Goal: Information Seeking & Learning: Learn about a topic

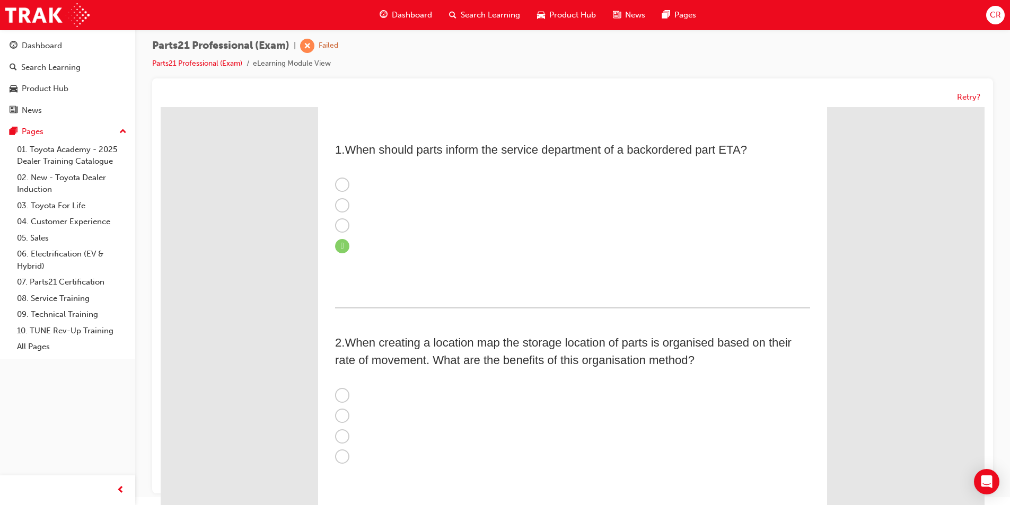
scroll to position [159, 0]
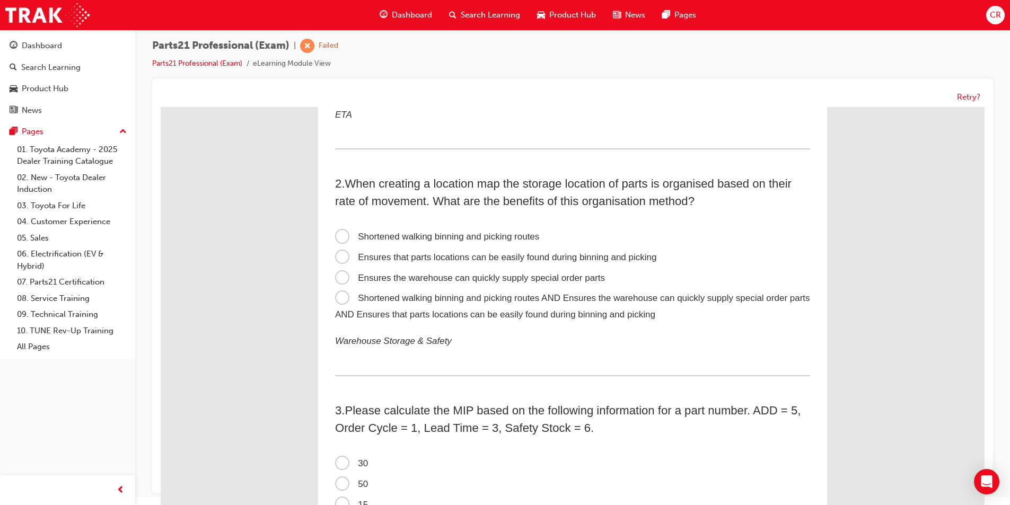
click at [458, 308] on label "Shortened walking binning and picking routes AND Ensures the warehouse can quic…" at bounding box center [572, 306] width 475 height 37
click at [161, 107] on input "Shortened walking binning and picking routes AND Ensures the warehouse can quic…" at bounding box center [161, 107] width 0 height 0
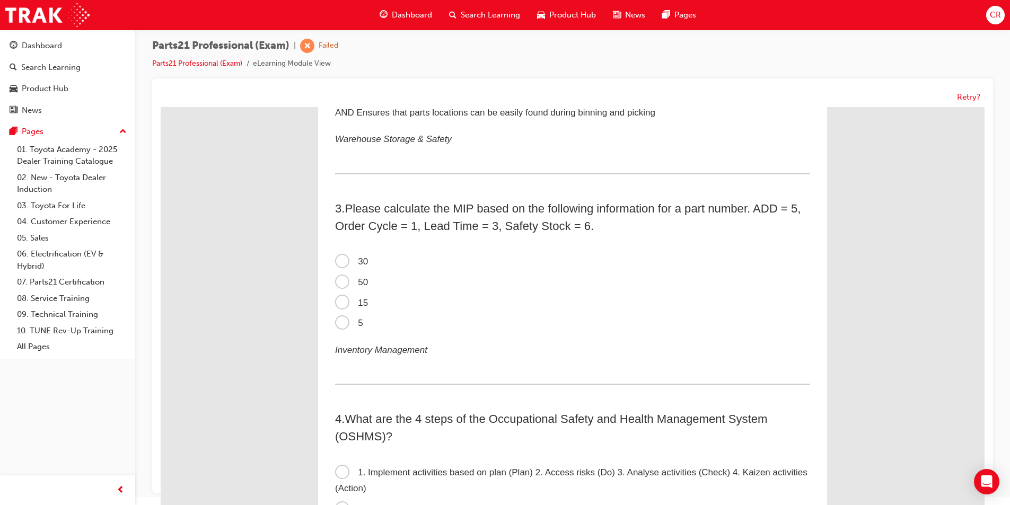
scroll to position [371, 0]
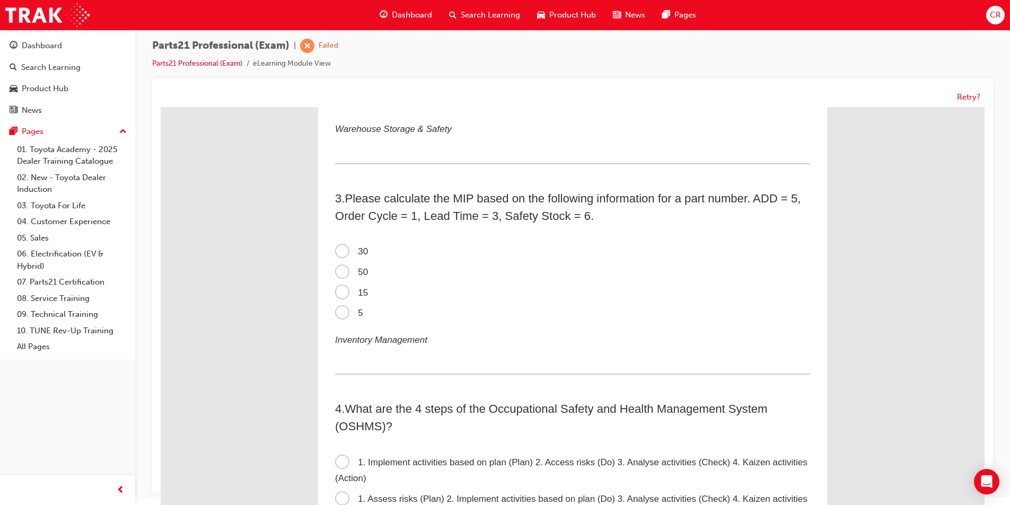
click at [353, 268] on span "50" at bounding box center [351, 272] width 33 height 10
click at [161, 107] on input "50" at bounding box center [161, 107] width 0 height 0
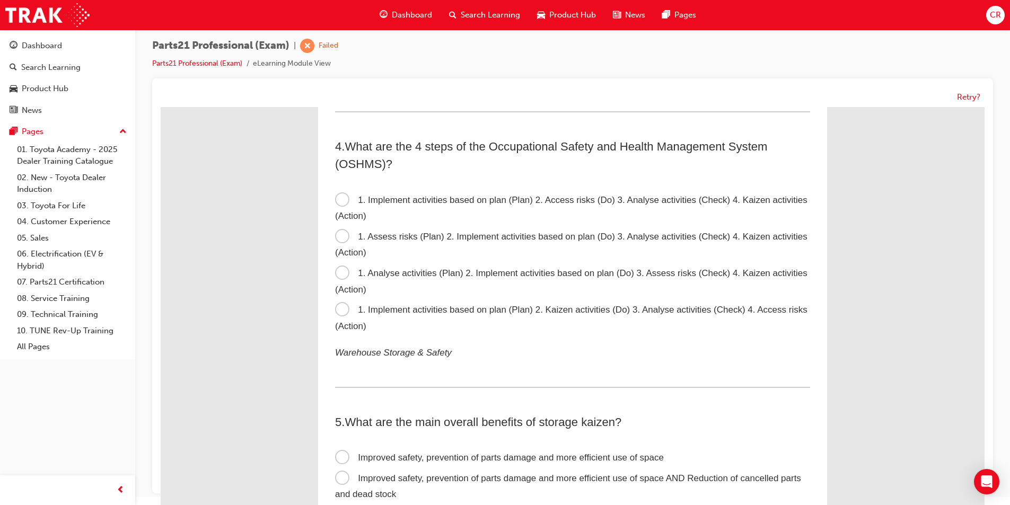
scroll to position [636, 0]
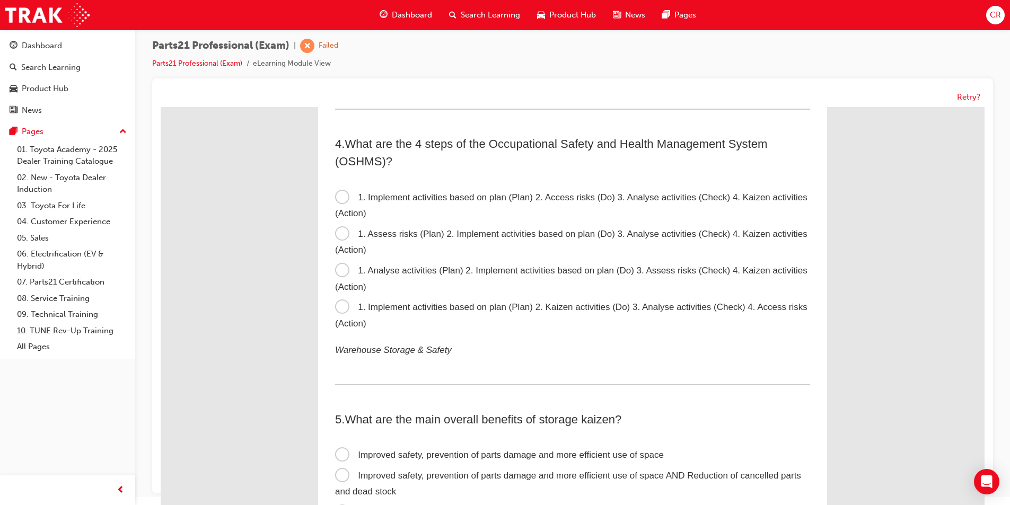
click at [418, 246] on label "1. Assess risks (Plan) 2. Implement activities based on plan (Do) 3. Analyse ac…" at bounding box center [572, 242] width 475 height 37
click at [161, 107] on input "1. Assess risks (Plan) 2. Implement activities based on plan (Do) 3. Analyse ac…" at bounding box center [161, 107] width 0 height 0
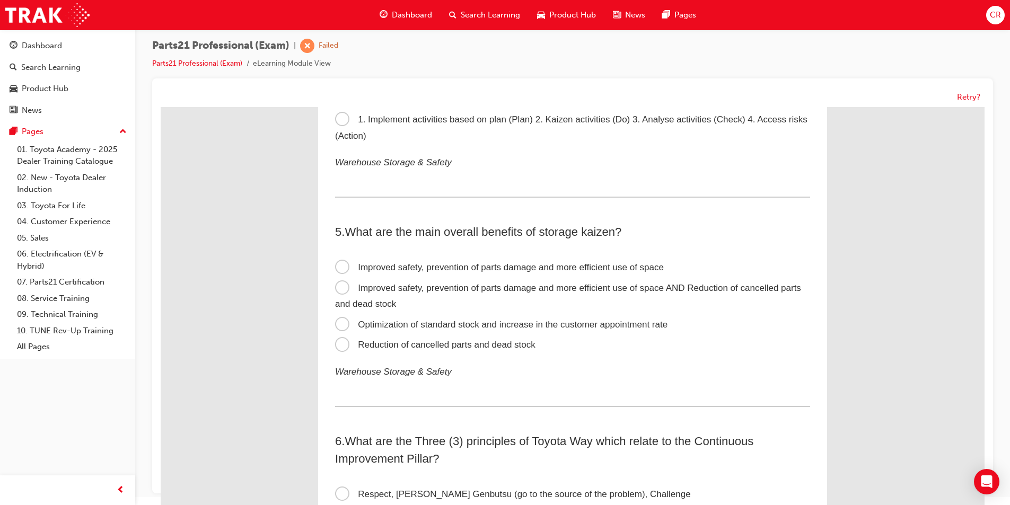
scroll to position [849, 0]
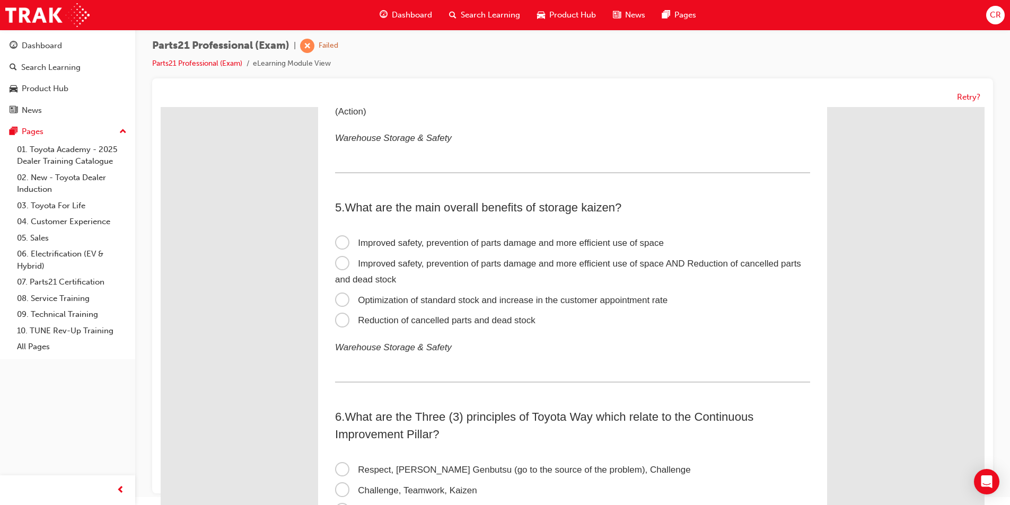
click at [562, 261] on span "Improved safety, prevention of parts damage and more efficient use of space AND…" at bounding box center [568, 272] width 466 height 27
click at [161, 107] on input "Improved safety, prevention of parts damage and more efficient use of space AND…" at bounding box center [161, 107] width 0 height 0
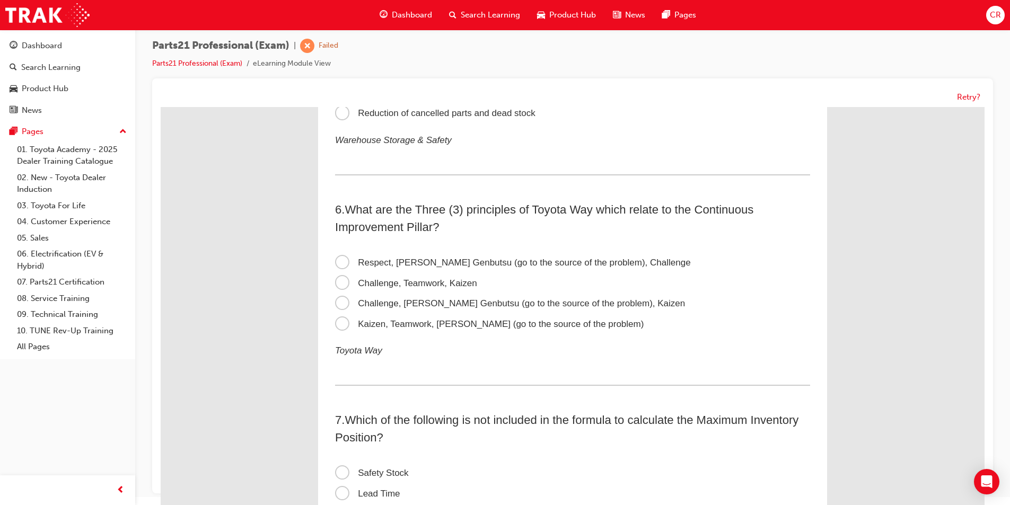
scroll to position [1061, 0]
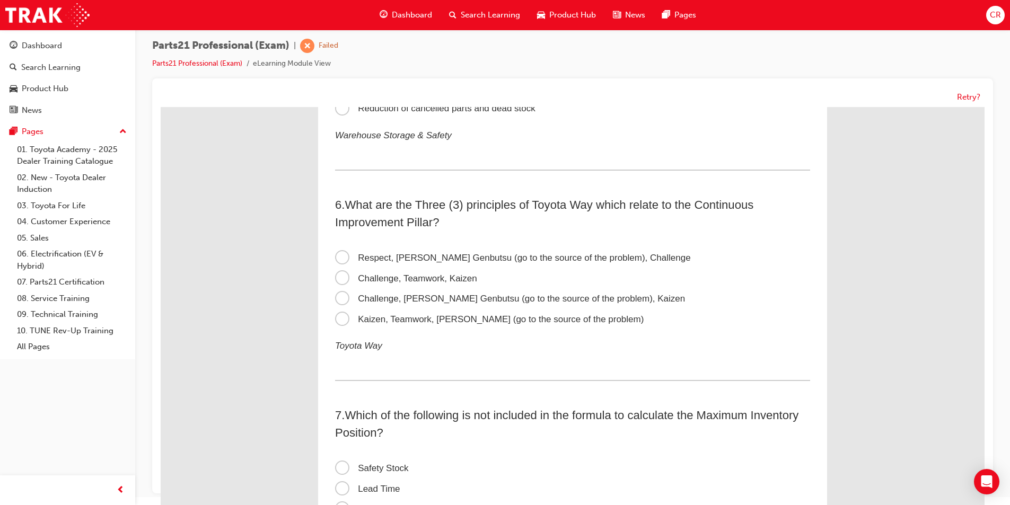
click at [381, 256] on span "Respect, [PERSON_NAME] Genbutsu (go to the source of the problem), Challenge" at bounding box center [513, 258] width 356 height 10
click at [161, 107] on input "Respect, [PERSON_NAME] Genbutsu (go to the source of the problem), Challenge" at bounding box center [161, 107] width 0 height 0
click at [388, 323] on span "Kaizen, Teamwork, [PERSON_NAME] (go to the source of the problem)" at bounding box center [489, 319] width 309 height 10
click at [161, 107] on input "Kaizen, Teamwork, [PERSON_NAME] (go to the source of the problem)" at bounding box center [161, 107] width 0 height 0
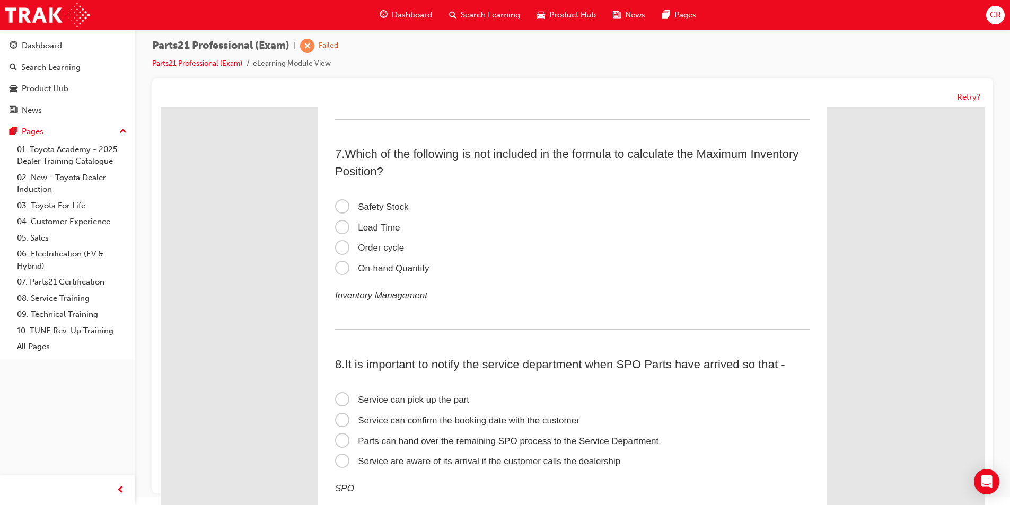
scroll to position [1326, 0]
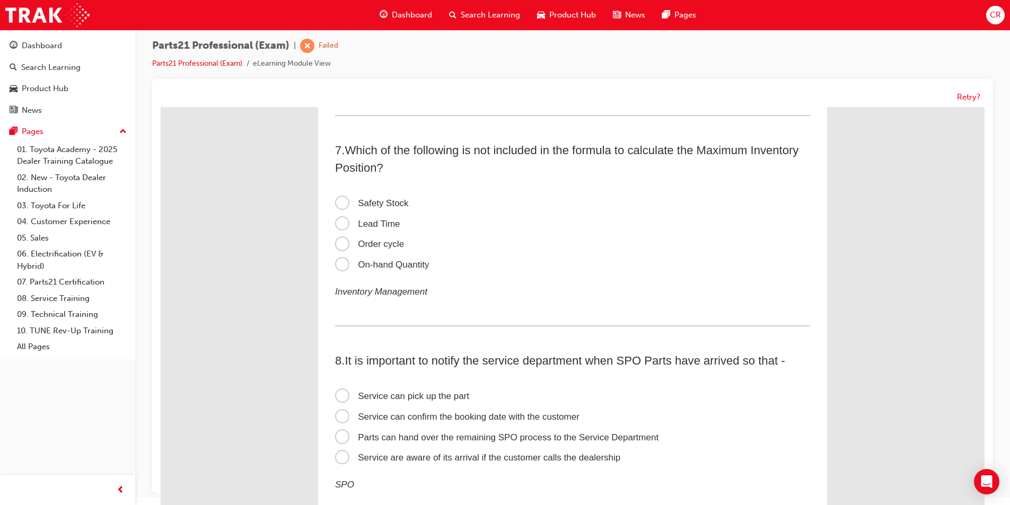
click at [399, 296] on em "Inventory Management" at bounding box center [381, 292] width 92 height 10
click at [396, 266] on span "On-hand Quantity" at bounding box center [382, 265] width 94 height 10
click at [161, 107] on input "On-hand Quantity" at bounding box center [161, 107] width 0 height 0
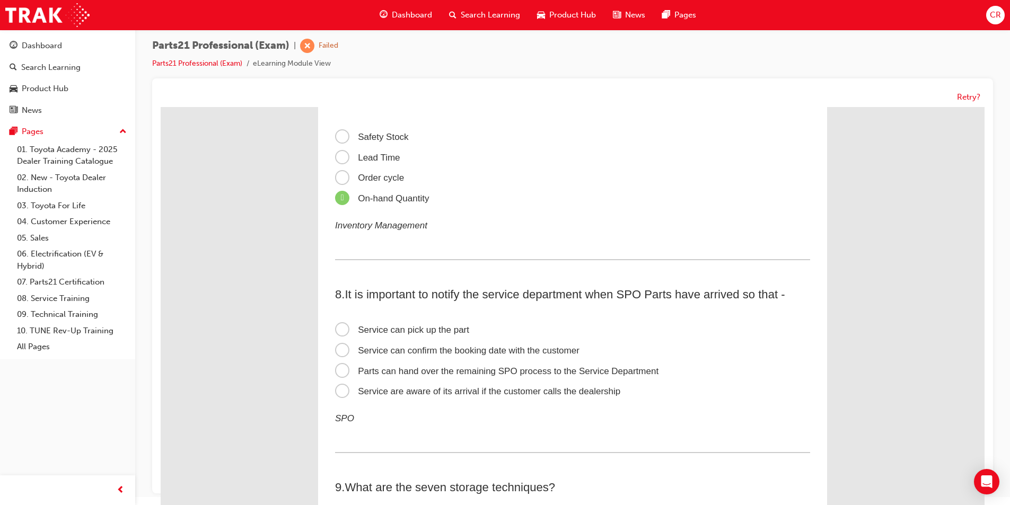
scroll to position [1485, 0]
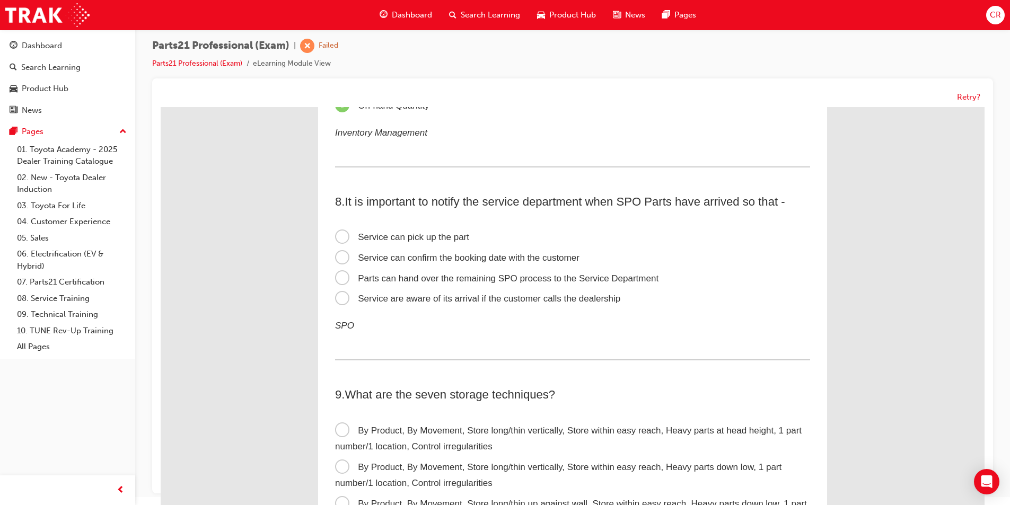
click at [464, 258] on span "Service can confirm the booking date with the customer" at bounding box center [457, 258] width 244 height 10
click at [161, 107] on input "Service can confirm the booking date with the customer" at bounding box center [161, 107] width 0 height 0
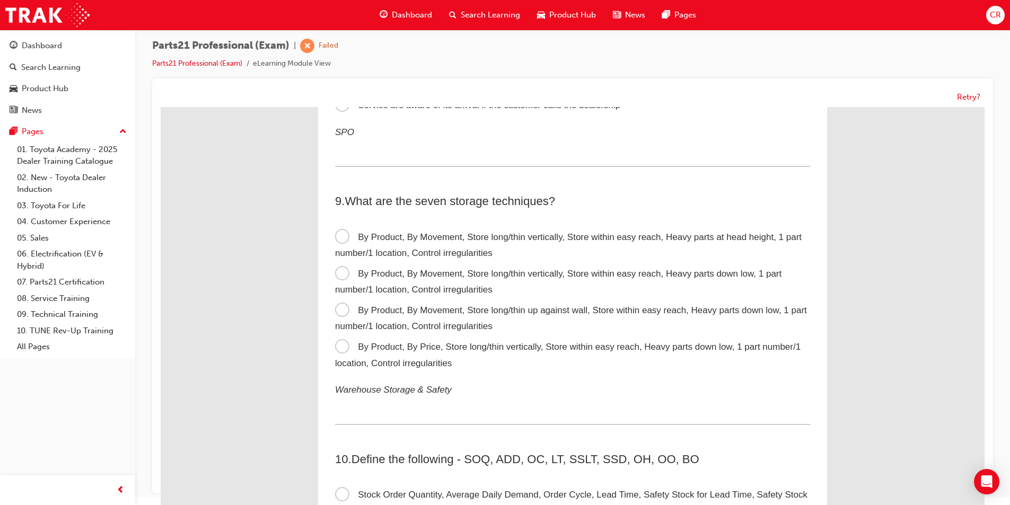
scroll to position [1697, 0]
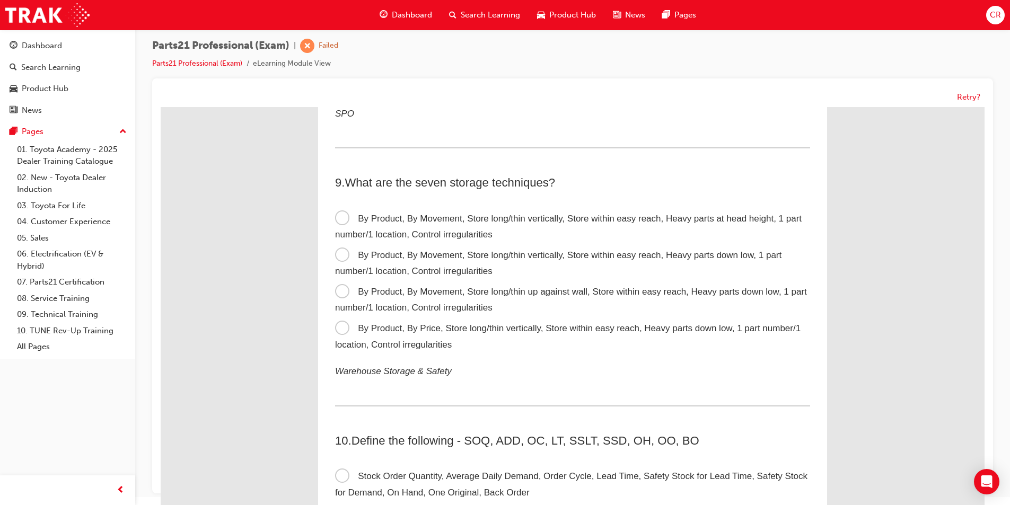
click at [717, 253] on span "By Product, By Movement, Store long/thin vertically, Store within easy reach, H…" at bounding box center [558, 263] width 447 height 27
click at [161, 107] on input "By Product, By Movement, Store long/thin vertically, Store within easy reach, H…" at bounding box center [161, 107] width 0 height 0
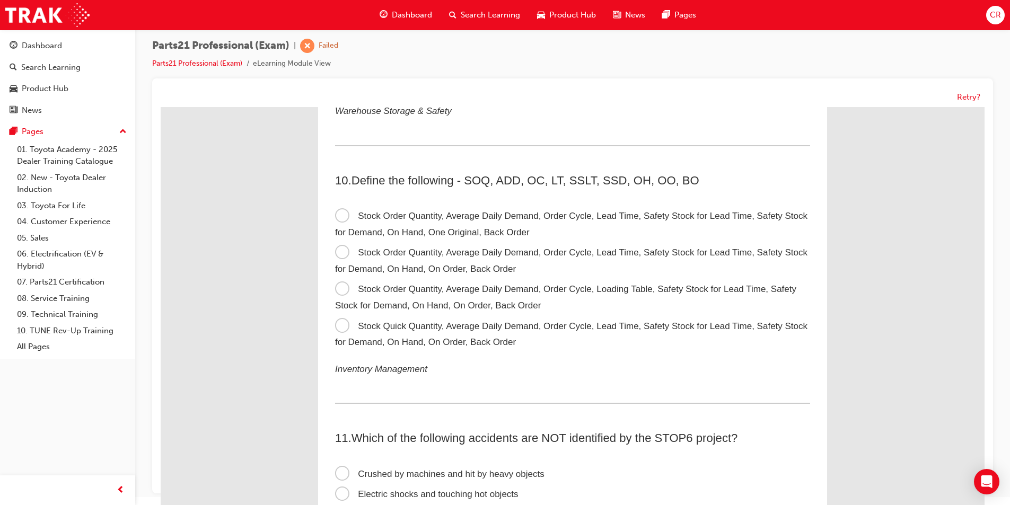
scroll to position [1962, 0]
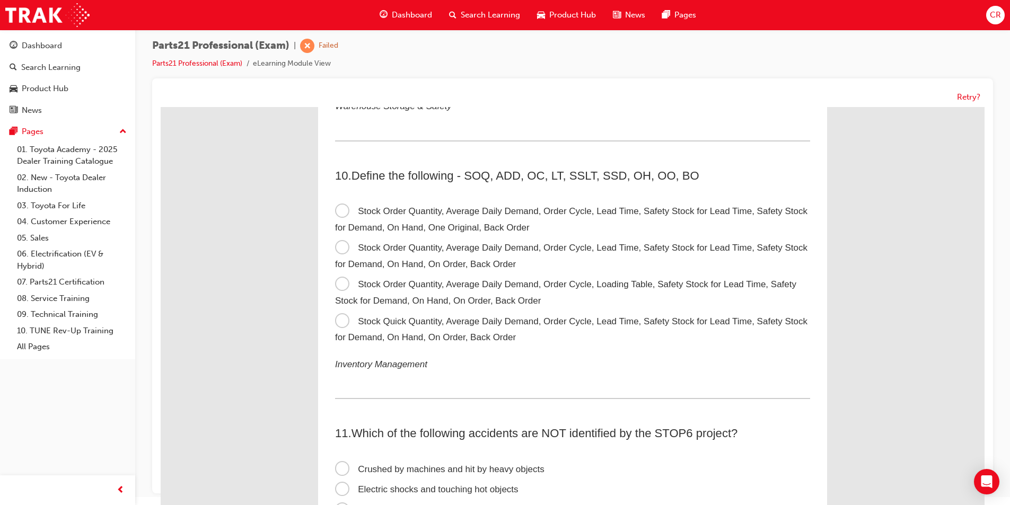
click at [434, 263] on span "Stock Order Quantity, Average Daily Demand, Order Cycle, Lead Time, Safety Stoc…" at bounding box center [571, 256] width 473 height 27
click at [161, 107] on input "Stock Order Quantity, Average Daily Demand, Order Cycle, Lead Time, Safety Stoc…" at bounding box center [161, 107] width 0 height 0
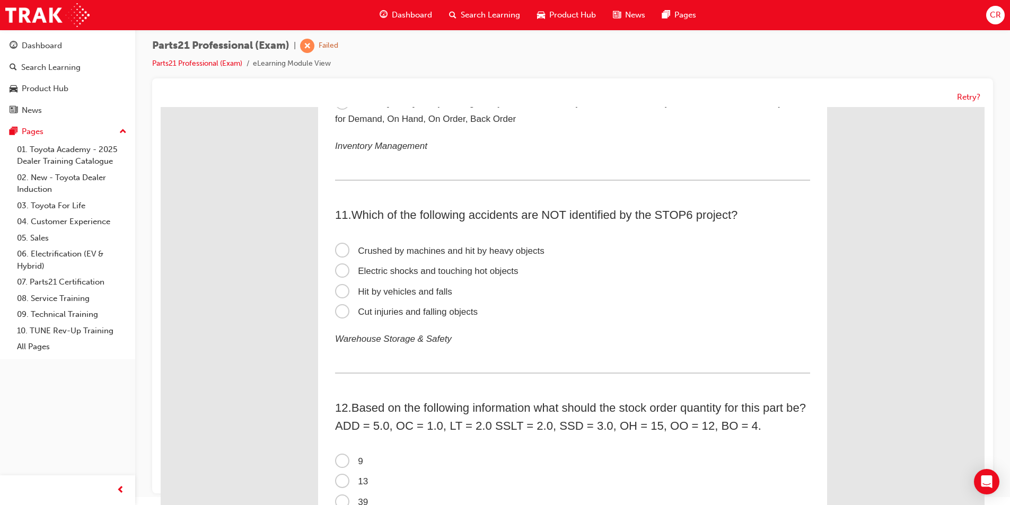
scroll to position [2174, 0]
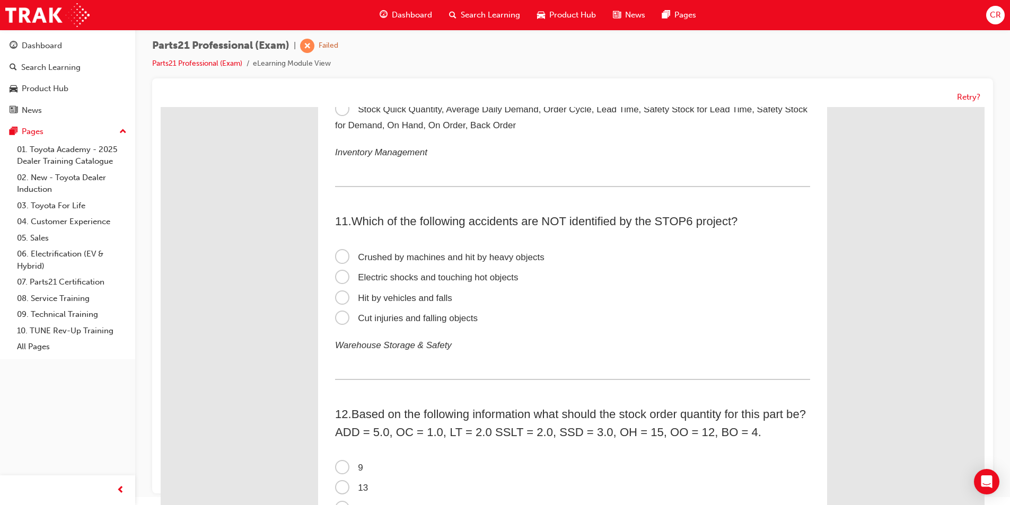
click at [499, 274] on span "Electric shocks and touching hot objects" at bounding box center [426, 278] width 183 height 10
click at [161, 107] on input "Electric shocks and touching hot objects" at bounding box center [161, 107] width 0 height 0
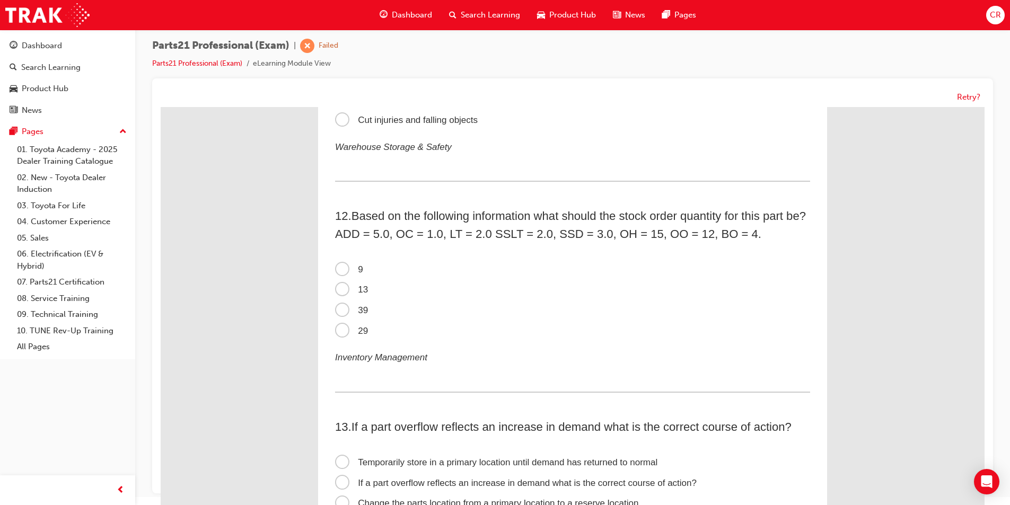
scroll to position [2386, 0]
